Goal: Connect with others: Connect with others

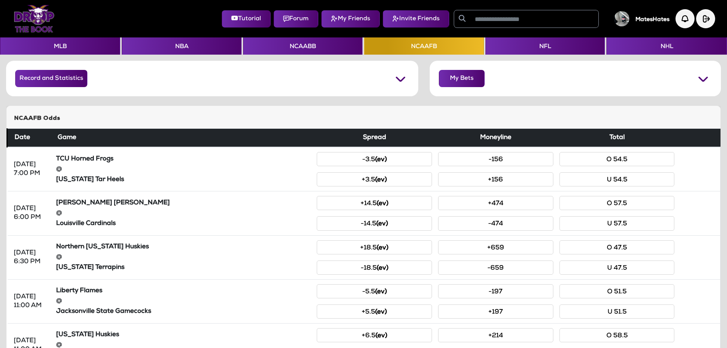
click at [40, 15] on img at bounding box center [34, 18] width 41 height 27
click at [53, 81] on button "Record and Statistics" at bounding box center [51, 78] width 72 height 17
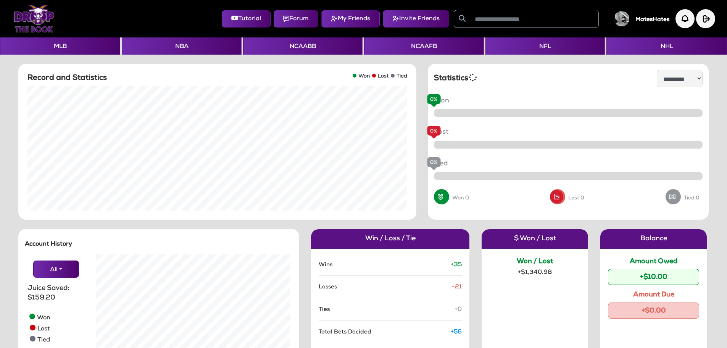
scroll to position [153, 205]
click at [657, 276] on div "+$10.00" at bounding box center [653, 277] width 91 height 16
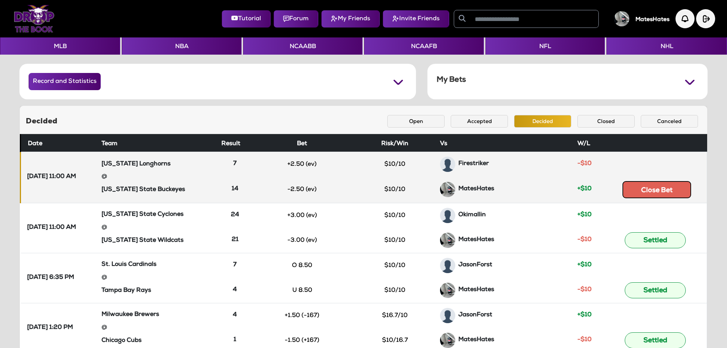
click at [649, 189] on button "Close Bet" at bounding box center [656, 189] width 69 height 17
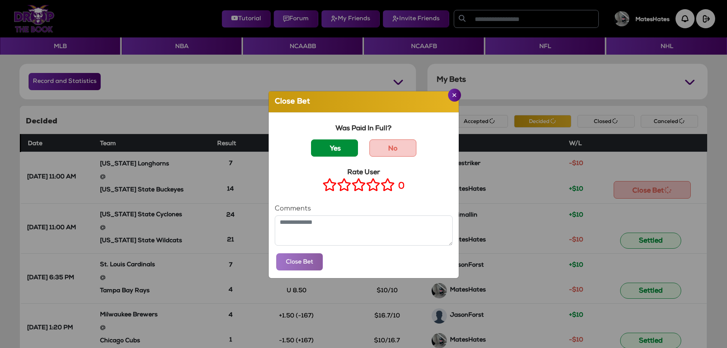
drag, startPoint x: 336, startPoint y: 153, endPoint x: 371, endPoint y: 183, distance: 46.3
click at [336, 153] on label "Yes" at bounding box center [334, 147] width 47 height 17
click at [385, 187] on icon at bounding box center [387, 185] width 14 height 10
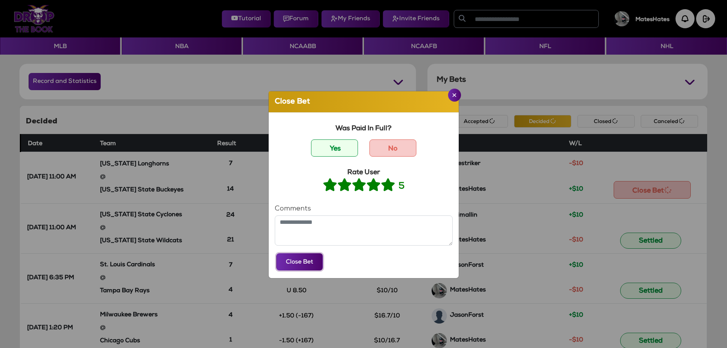
click at [299, 263] on button "Close Bet" at bounding box center [299, 261] width 47 height 17
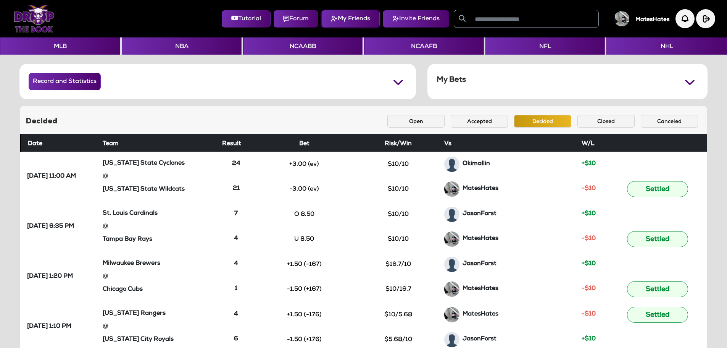
click at [351, 20] on button "My Friends" at bounding box center [350, 18] width 58 height 17
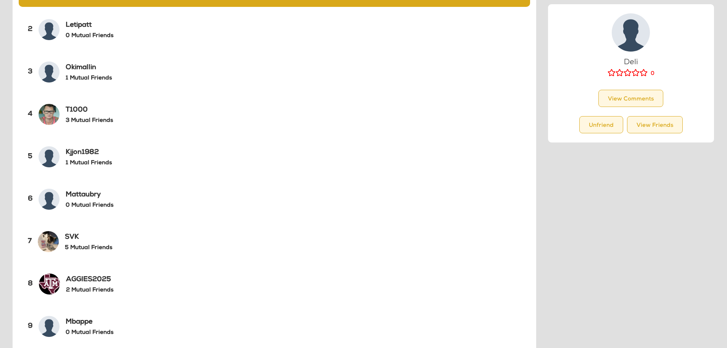
scroll to position [229, 0]
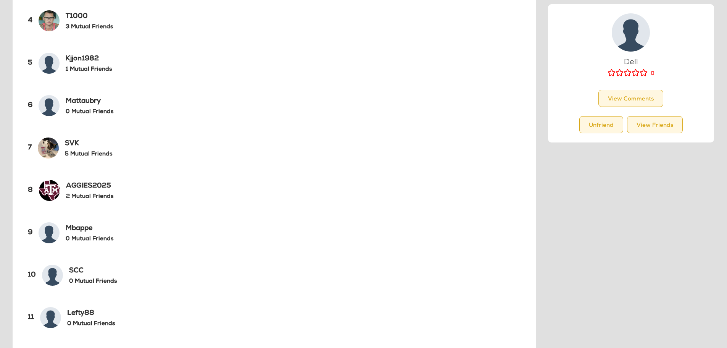
click at [87, 197] on h6 "2 Mutual Friends" at bounding box center [89, 196] width 47 height 7
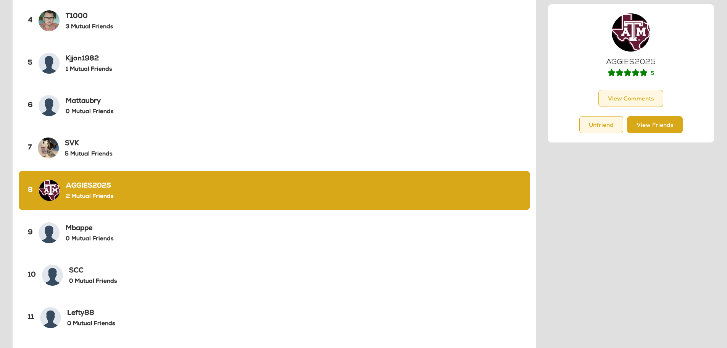
click at [649, 124] on button "View Friends" at bounding box center [655, 124] width 56 height 17
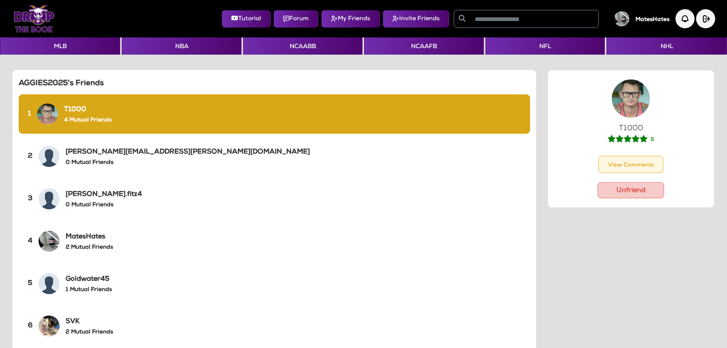
click at [625, 103] on img at bounding box center [631, 98] width 38 height 38
drag, startPoint x: 528, startPoint y: 44, endPoint x: 508, endPoint y: 52, distance: 21.6
click at [528, 44] on button "NFL" at bounding box center [544, 45] width 119 height 17
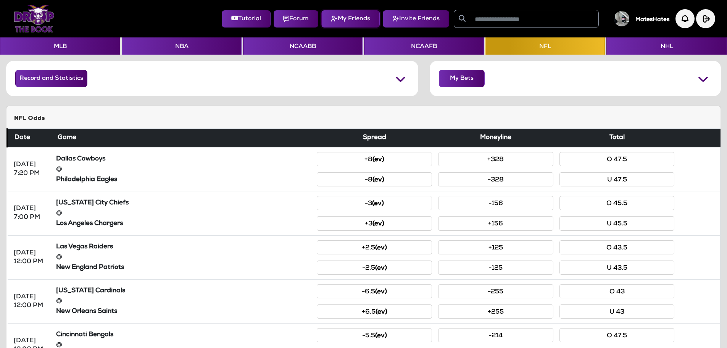
click at [347, 19] on button "My Friends" at bounding box center [350, 18] width 58 height 17
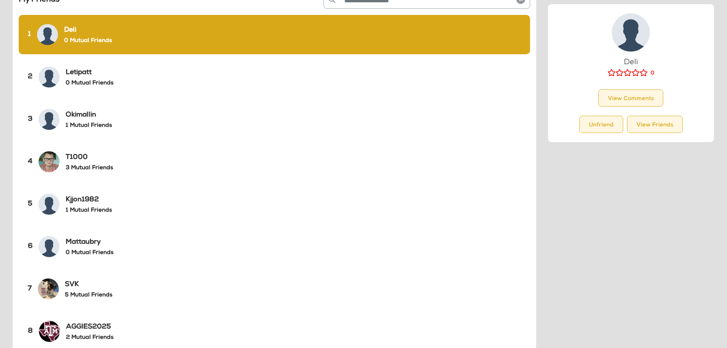
scroll to position [114, 0]
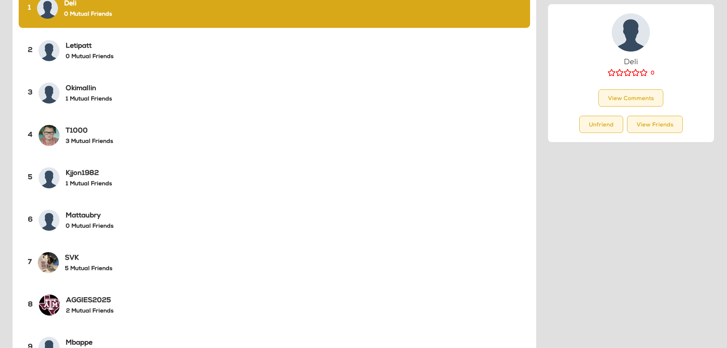
click at [76, 138] on h6 "3 Mutual Friends" at bounding box center [89, 141] width 47 height 7
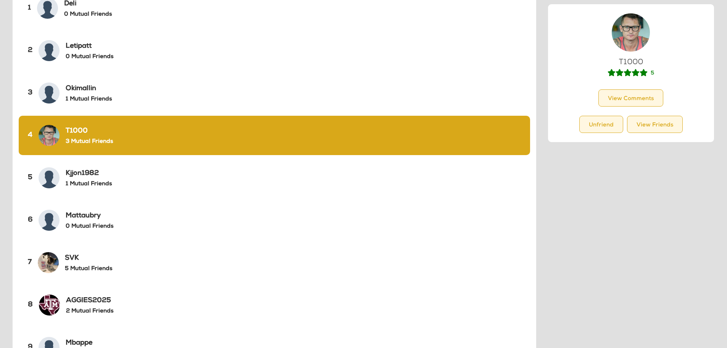
drag, startPoint x: 641, startPoint y: 125, endPoint x: 474, endPoint y: 190, distance: 178.4
click at [637, 126] on button "View Friends" at bounding box center [655, 124] width 56 height 17
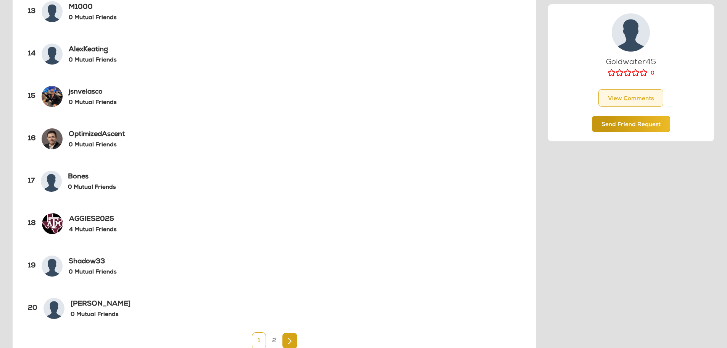
scroll to position [638, 0]
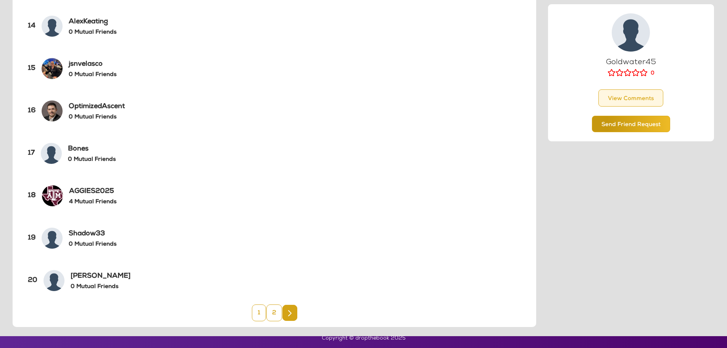
click at [271, 312] on link "2" at bounding box center [274, 312] width 16 height 17
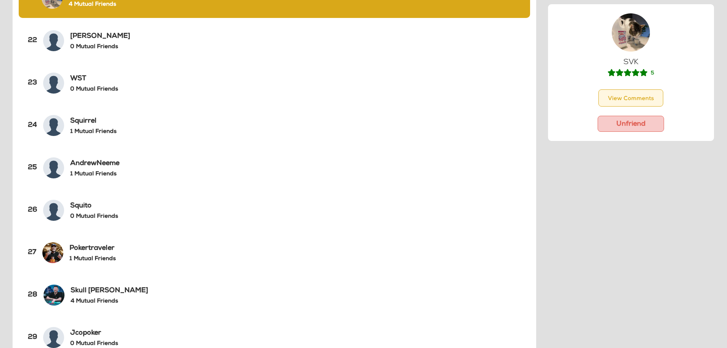
scroll to position [0, 0]
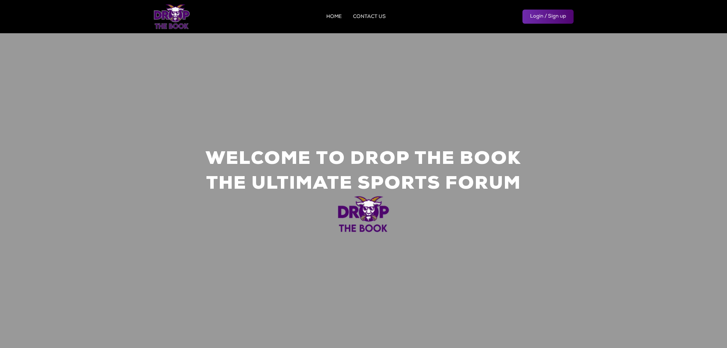
scroll to position [38, 0]
